Goal: Task Accomplishment & Management: Manage account settings

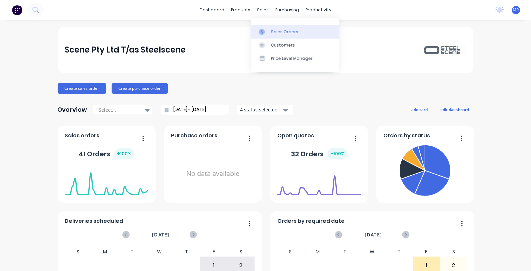
click at [282, 32] on div "Sales Orders" at bounding box center [284, 32] width 27 height 6
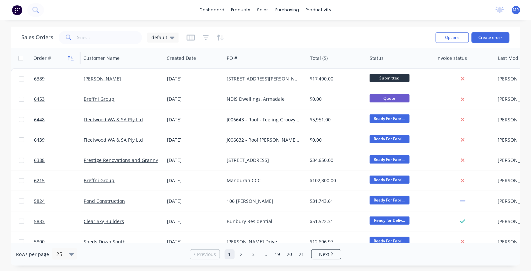
click at [70, 58] on icon "button" at bounding box center [71, 58] width 6 height 5
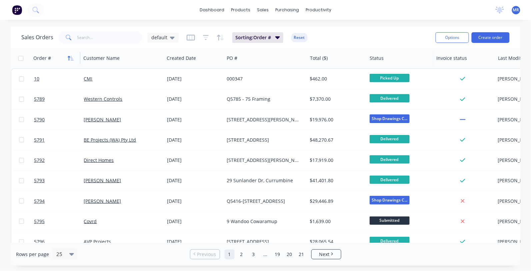
click at [71, 58] on icon "button" at bounding box center [71, 58] width 6 height 5
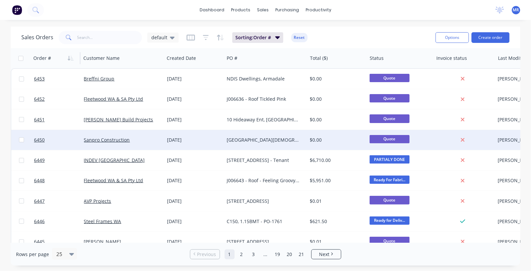
click at [99, 135] on div "Sanpro Construction" at bounding box center [122, 140] width 83 height 20
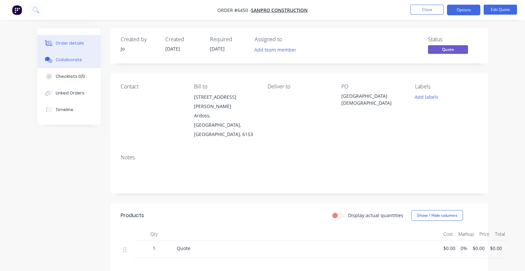
click at [63, 57] on div "Collaborate" at bounding box center [69, 60] width 26 height 6
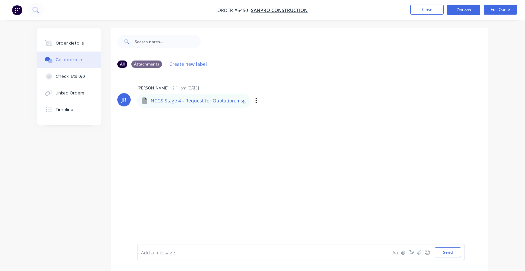
click at [254, 102] on div "Labels Download" at bounding box center [290, 101] width 75 height 10
click at [255, 102] on icon "button" at bounding box center [256, 101] width 2 height 8
click at [273, 115] on button "Download" at bounding box center [299, 118] width 75 height 15
click at [450, 252] on button "Send" at bounding box center [447, 253] width 26 height 10
click at [506, 8] on button "Edit Quote" at bounding box center [499, 10] width 33 height 10
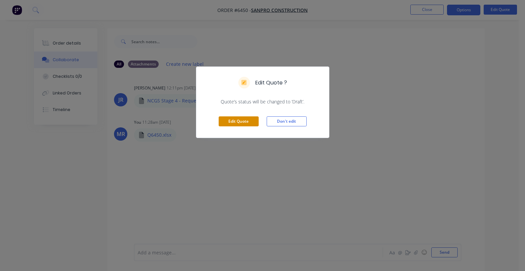
click at [239, 120] on button "Edit Quote" at bounding box center [239, 122] width 40 height 10
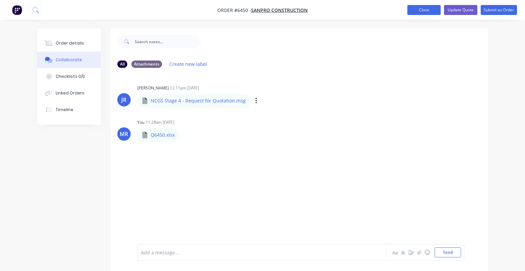
click at [431, 7] on button "Close" at bounding box center [423, 10] width 33 height 10
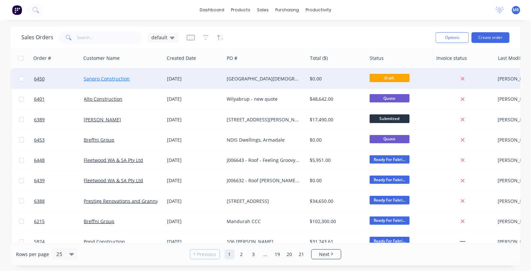
click at [106, 81] on link "Sanpro Construction" at bounding box center [107, 79] width 46 height 6
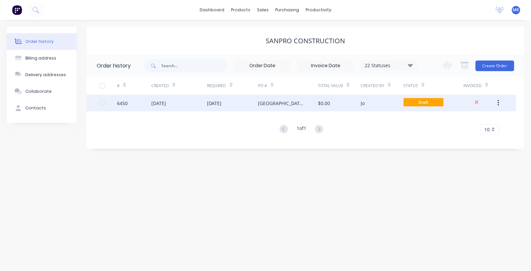
click at [222, 106] on div "[DATE]" at bounding box center [214, 103] width 15 height 7
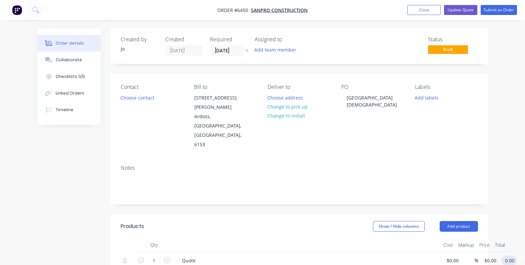
click at [510, 256] on input "0.00" at bounding box center [510, 261] width 13 height 10
type input "0.01"
type input "$0.01"
click at [337, 215] on header "Products Show / Hide columns Add product" at bounding box center [299, 227] width 377 height 24
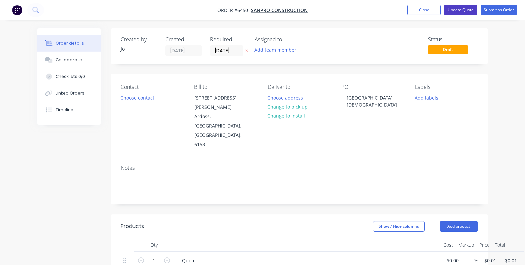
click at [459, 9] on button "Update Quote" at bounding box center [460, 10] width 33 height 10
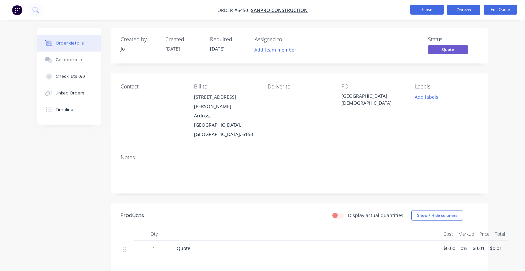
click at [431, 10] on button "Close" at bounding box center [426, 10] width 33 height 10
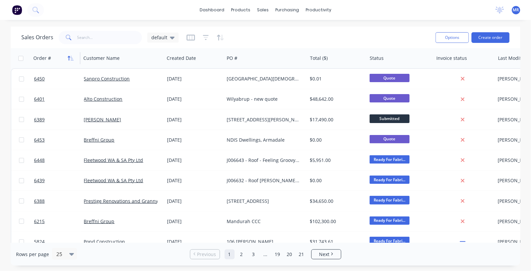
click at [70, 59] on icon "button" at bounding box center [71, 58] width 6 height 5
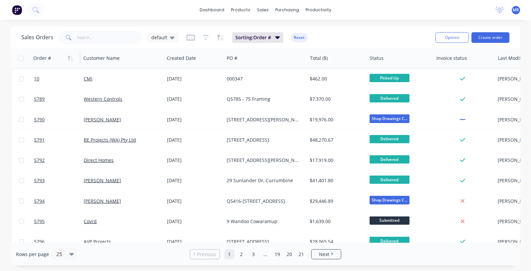
click at [72, 59] on icon "button" at bounding box center [72, 58] width 3 height 5
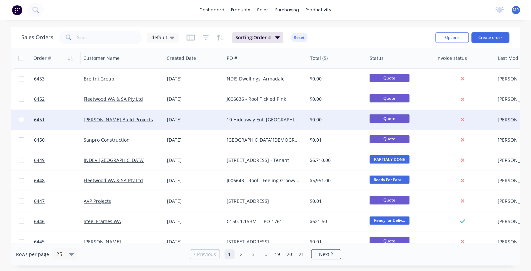
click at [274, 121] on div "10 Hideaway Ent, [GEOGRAPHIC_DATA]" at bounding box center [264, 120] width 74 height 7
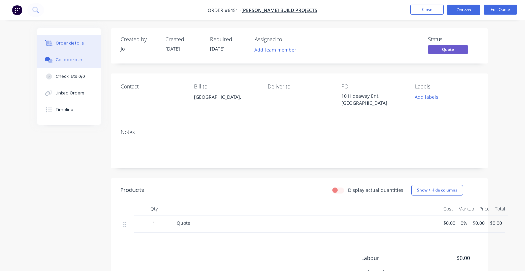
click at [68, 61] on div "Collaborate" at bounding box center [69, 60] width 26 height 6
